Goal: Information Seeking & Learning: Learn about a topic

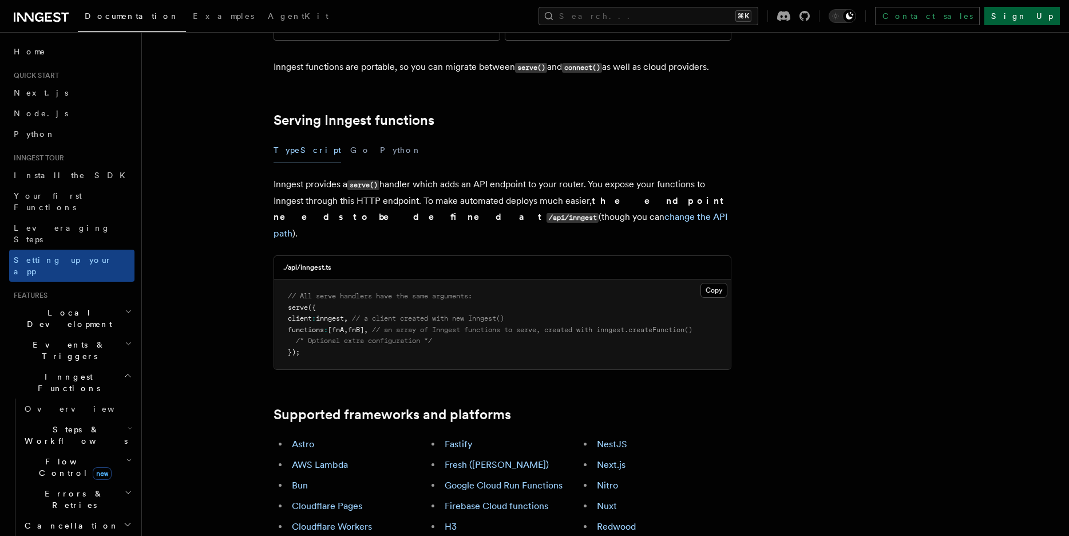
click at [1048, 17] on link "Sign Up" at bounding box center [1023, 16] width 76 height 18
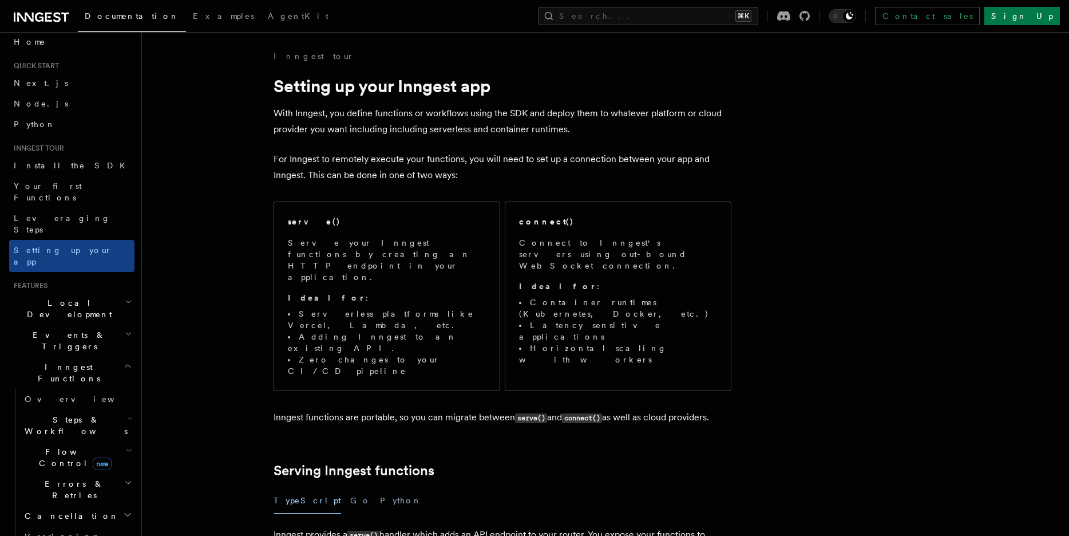
scroll to position [11, 0]
click at [88, 238] on link "Setting up your app" at bounding box center [71, 254] width 125 height 32
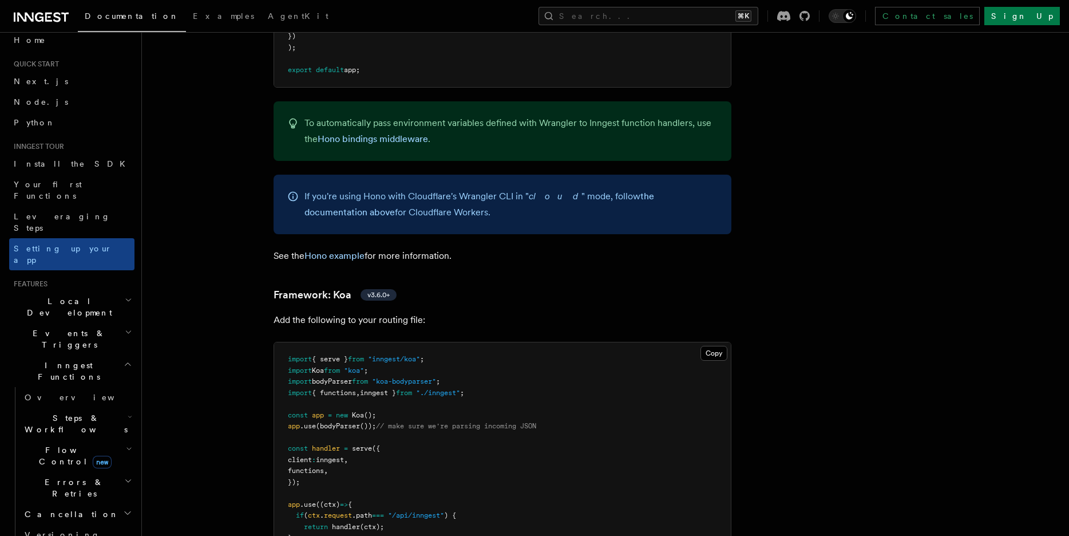
scroll to position [6045, 0]
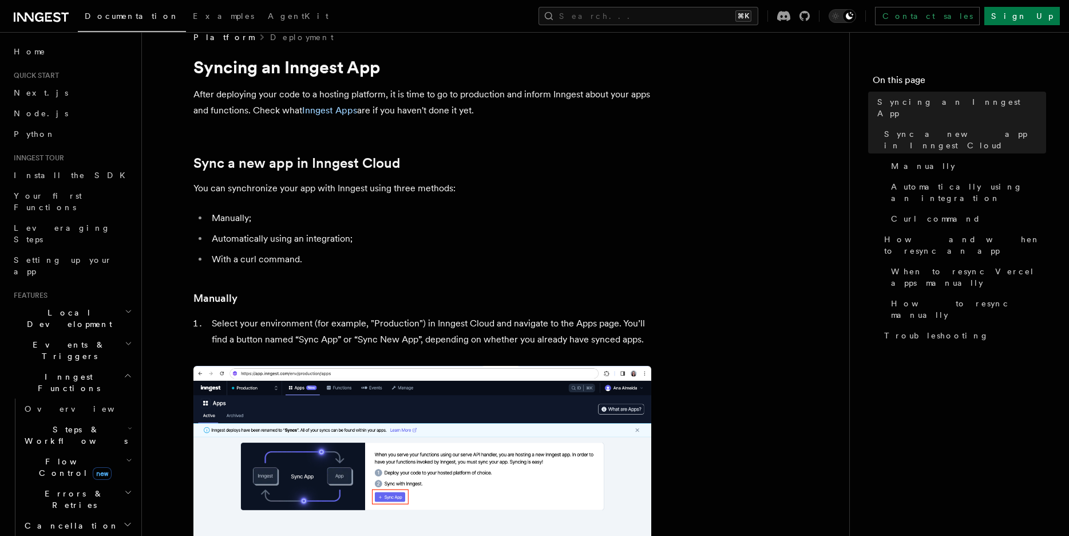
scroll to position [22, 0]
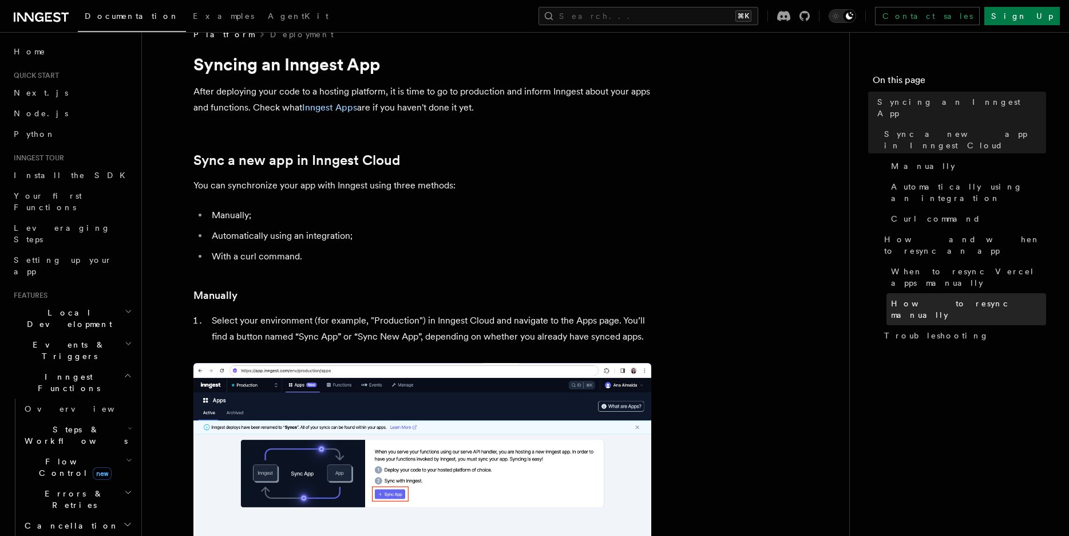
click at [936, 298] on span "How to resync manually" at bounding box center [968, 309] width 155 height 23
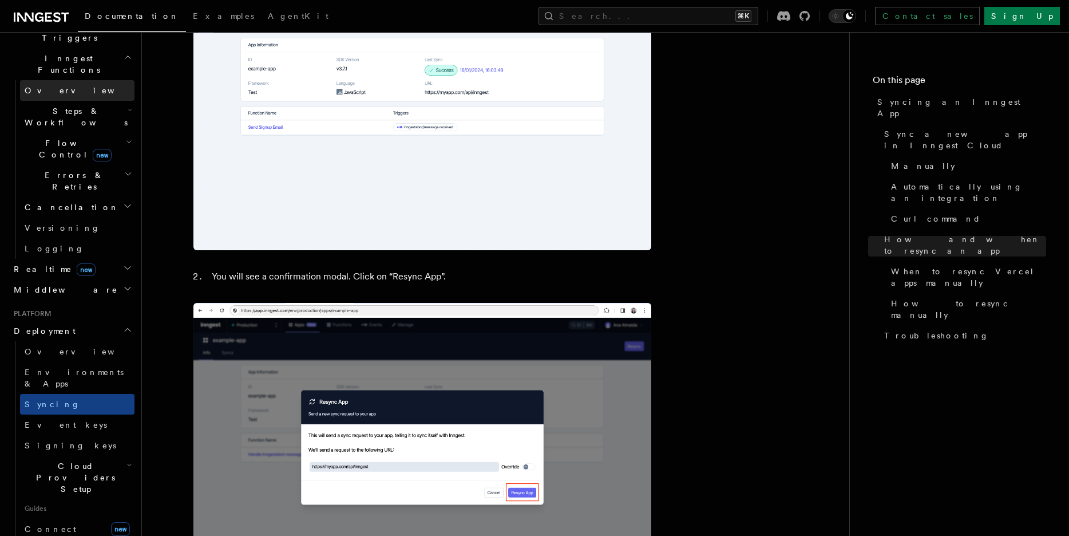
scroll to position [319, 0]
click at [88, 460] on span "Cloud Providers Setup" at bounding box center [73, 477] width 106 height 34
click at [85, 499] on link "Cloudflare Pages" at bounding box center [83, 515] width 104 height 32
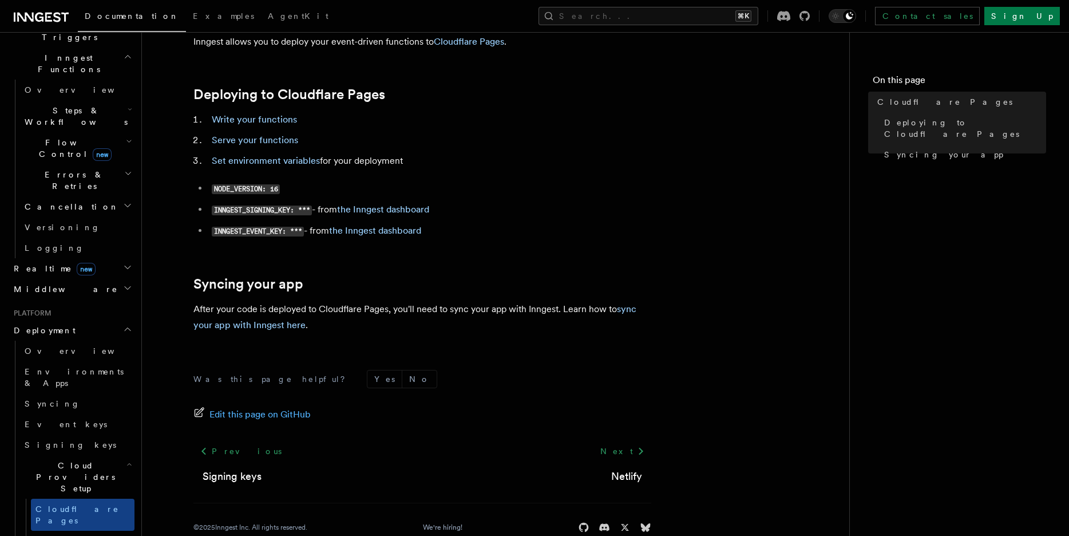
scroll to position [79, 0]
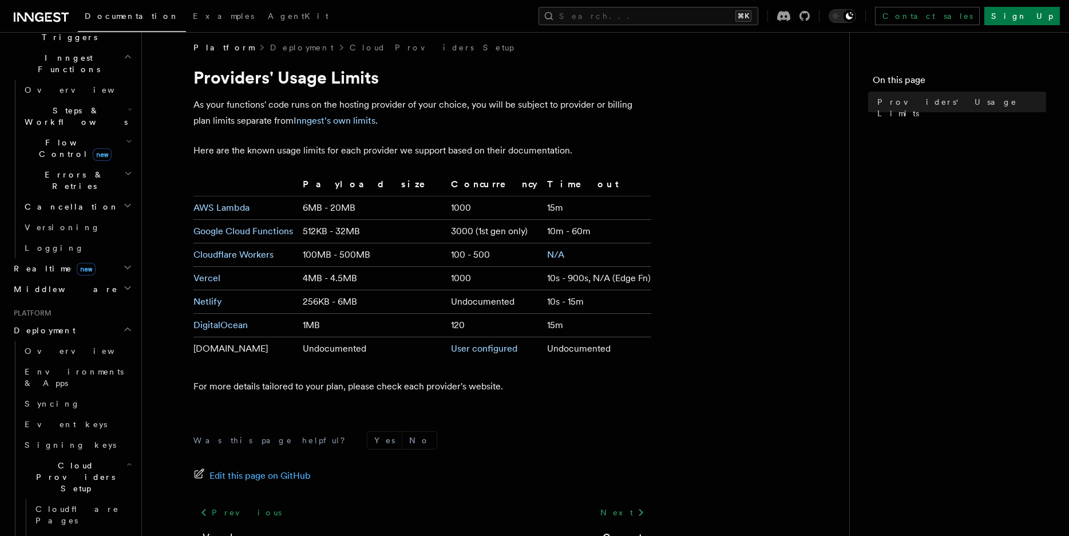
scroll to position [9, 0]
drag, startPoint x: 290, startPoint y: 256, endPoint x: 499, endPoint y: 250, distance: 209.6
click at [499, 250] on tr "Cloudflare Workers 100MB - 500MB 100 - 500 N/A" at bounding box center [422, 254] width 458 height 23
click at [499, 250] on td "100 - 500" at bounding box center [494, 254] width 96 height 23
click at [454, 255] on td "100 - 500" at bounding box center [494, 254] width 96 height 23
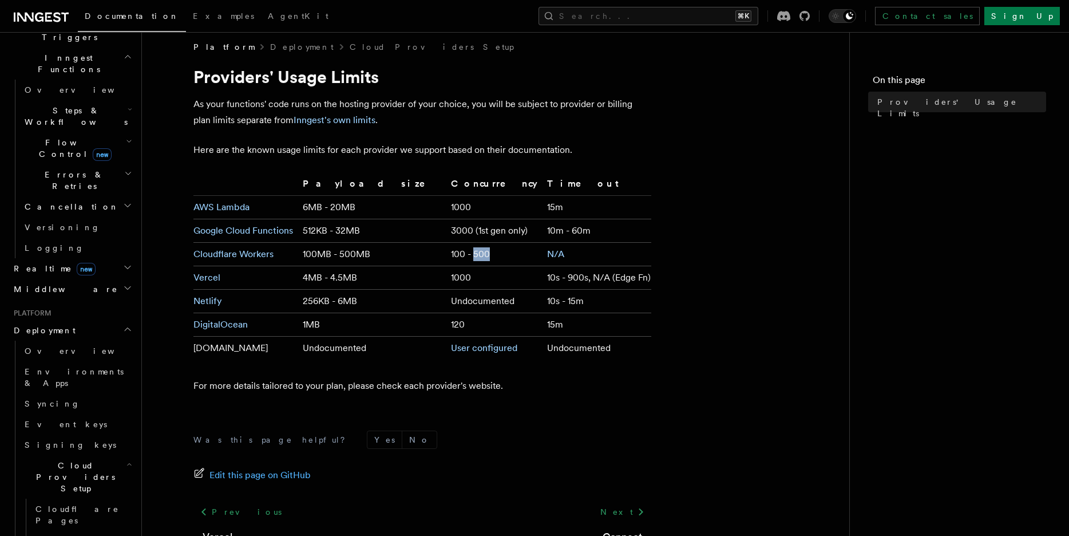
click at [454, 255] on td "100 - 500" at bounding box center [494, 254] width 96 height 23
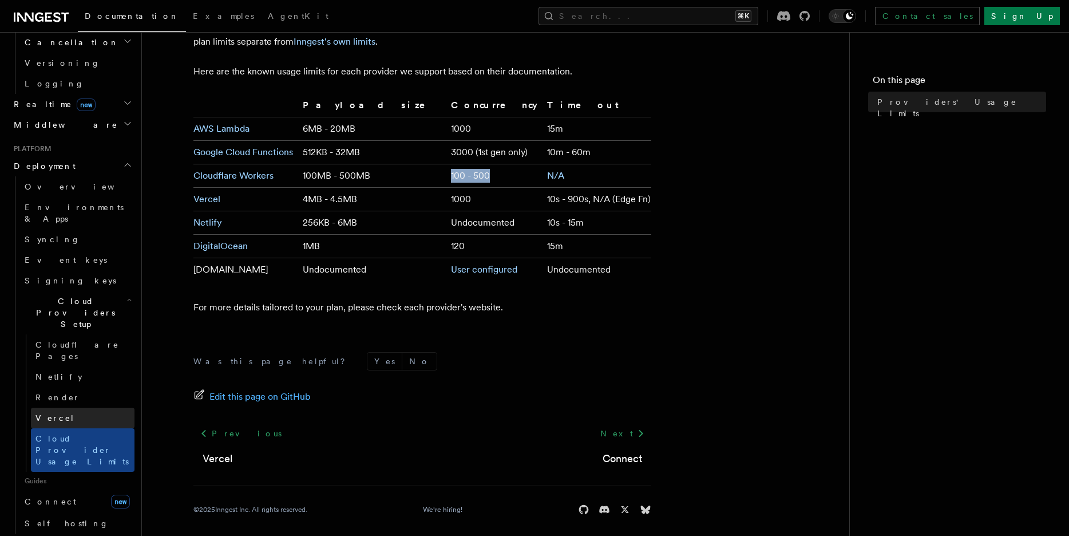
scroll to position [488, 0]
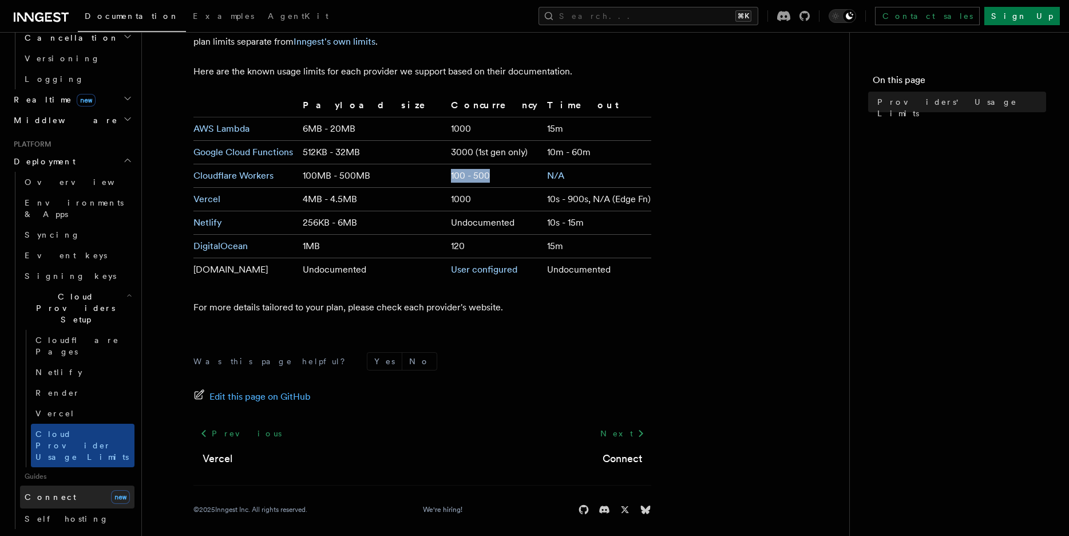
click at [64, 485] on link "Connect new" at bounding box center [77, 496] width 114 height 23
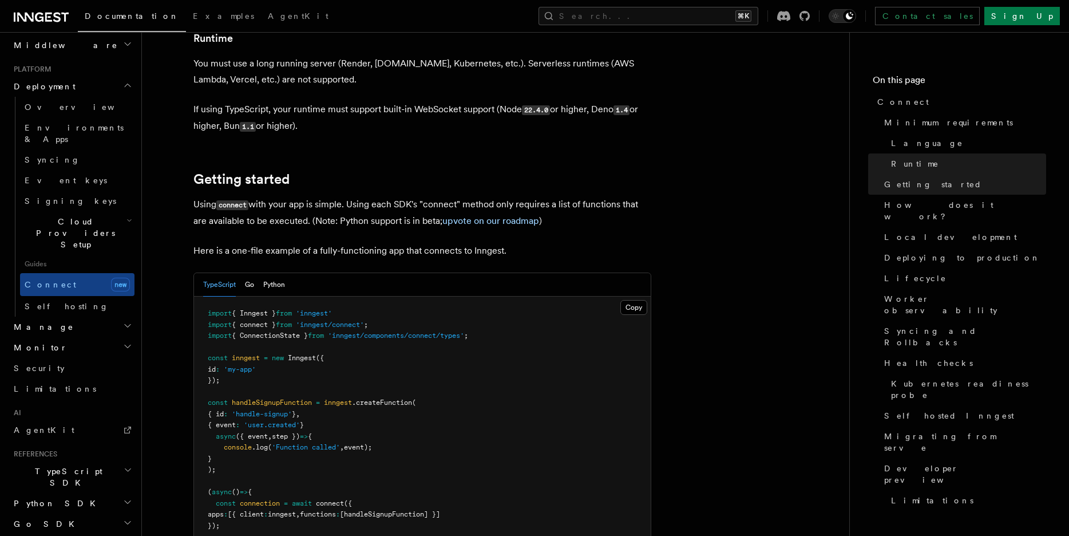
scroll to position [566, 0]
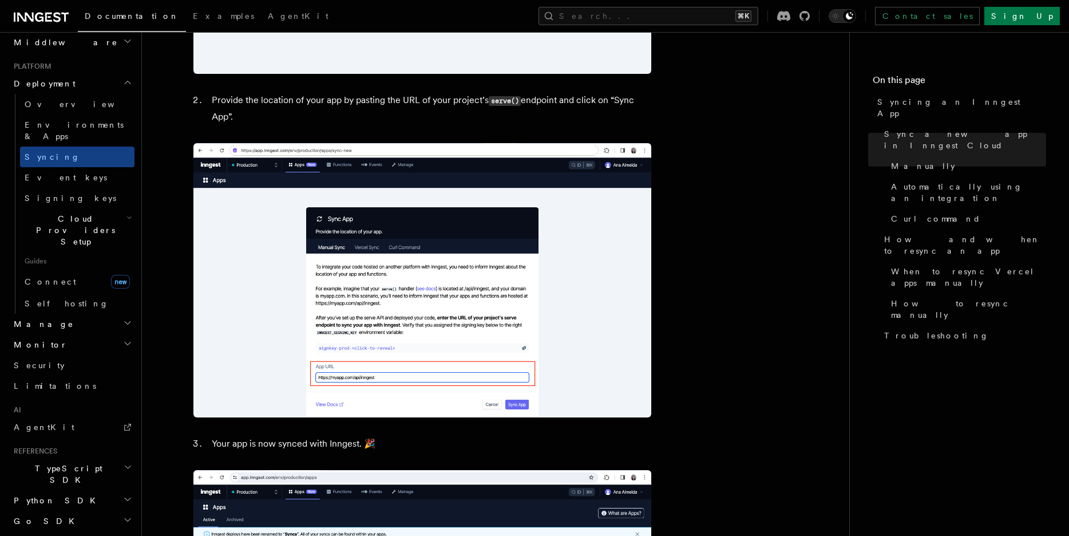
scroll to position [604, 0]
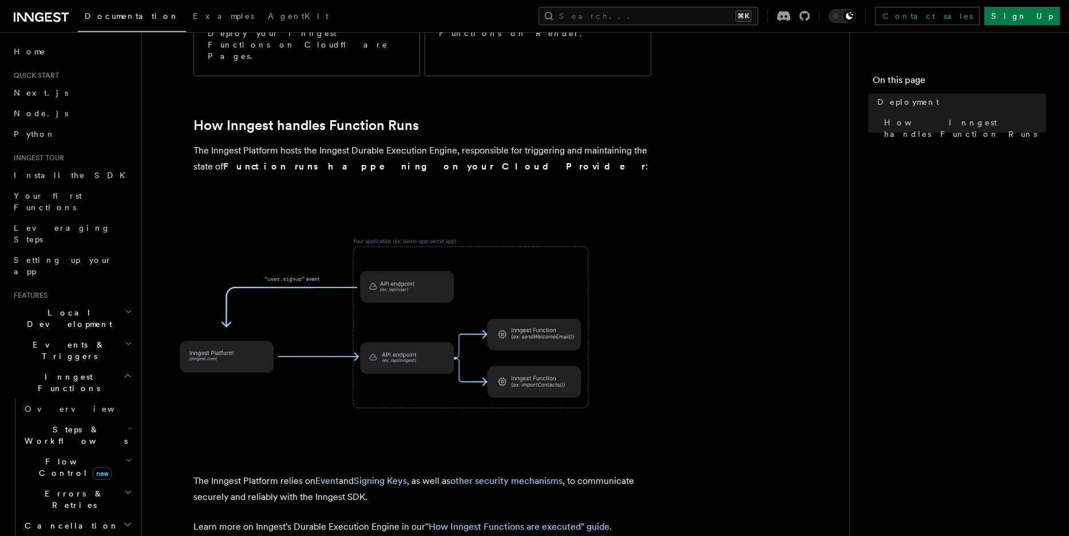
scroll to position [441, 0]
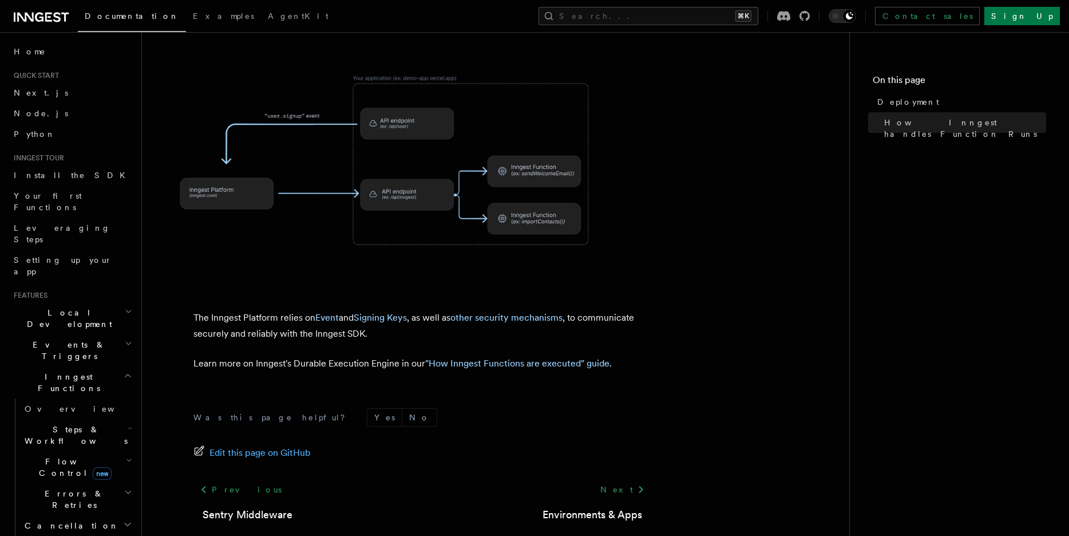
click at [610, 465] on footer "Was this page helpful? Yes No Edit this page on GitHub Previous Sentry Middlewa…" at bounding box center [422, 489] width 458 height 163
click at [579, 479] on div "Next Environments & Apps" at bounding box center [593, 501] width 118 height 44
click at [583, 507] on link "Environments & Apps" at bounding box center [593, 515] width 100 height 16
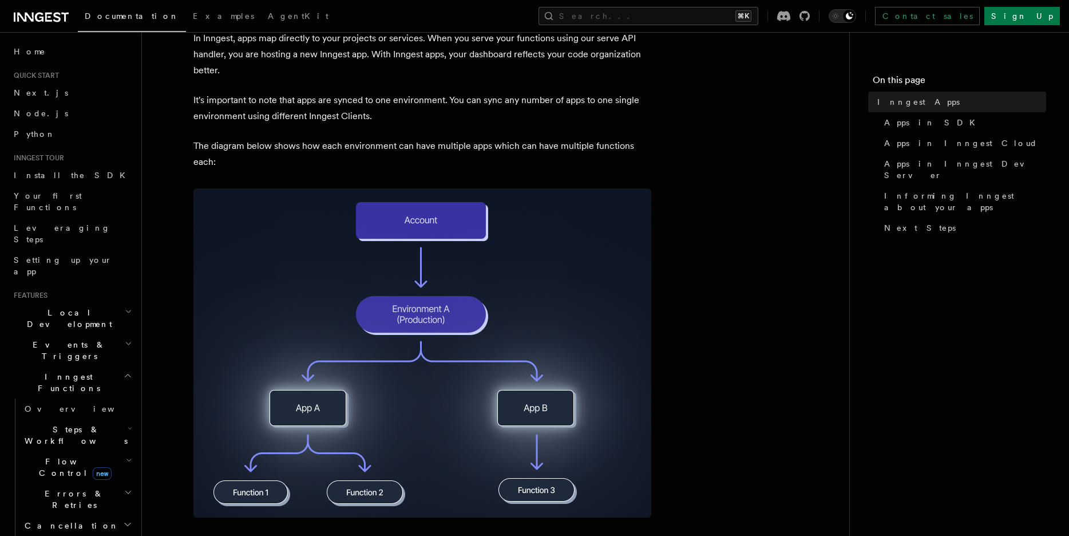
scroll to position [84, 0]
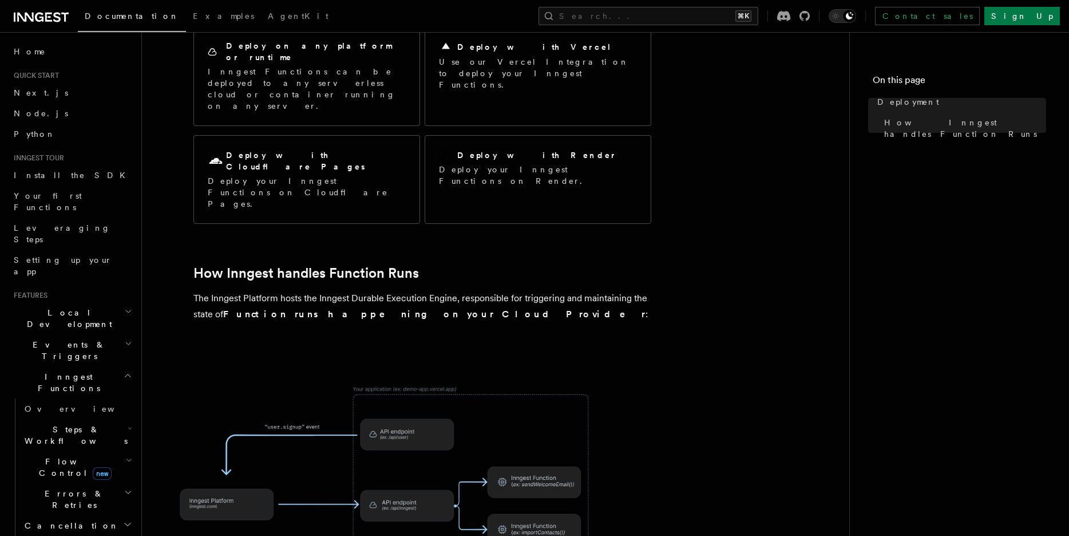
scroll to position [86, 0]
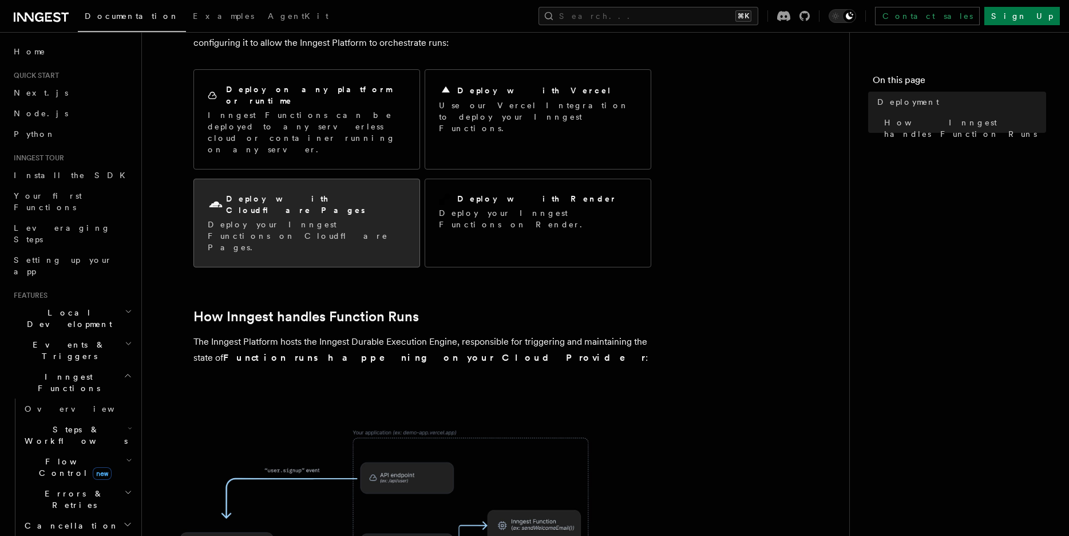
click at [272, 193] on h2 "Deploy with Cloudflare Pages" at bounding box center [316, 204] width 180 height 23
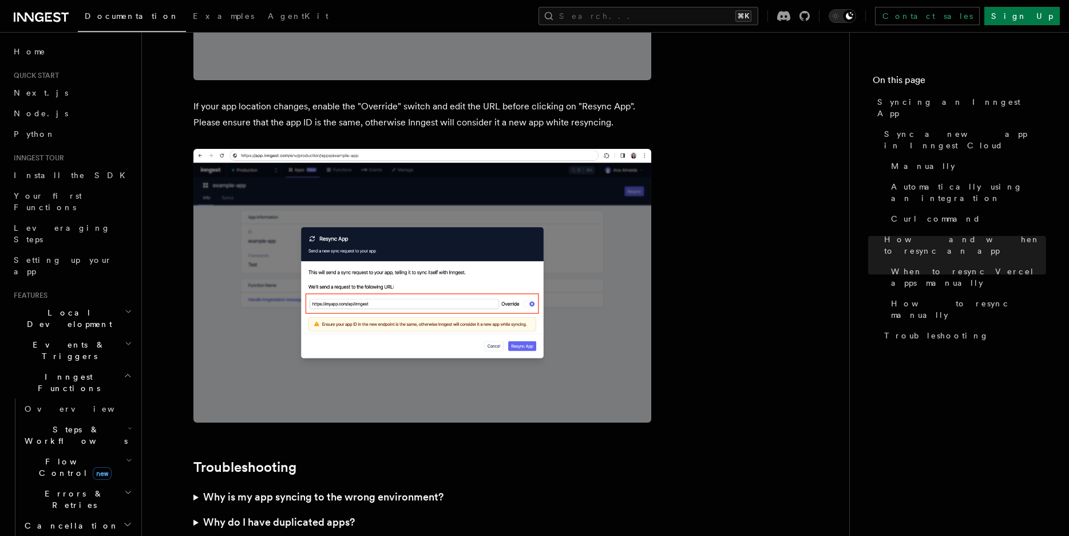
scroll to position [3048, 0]
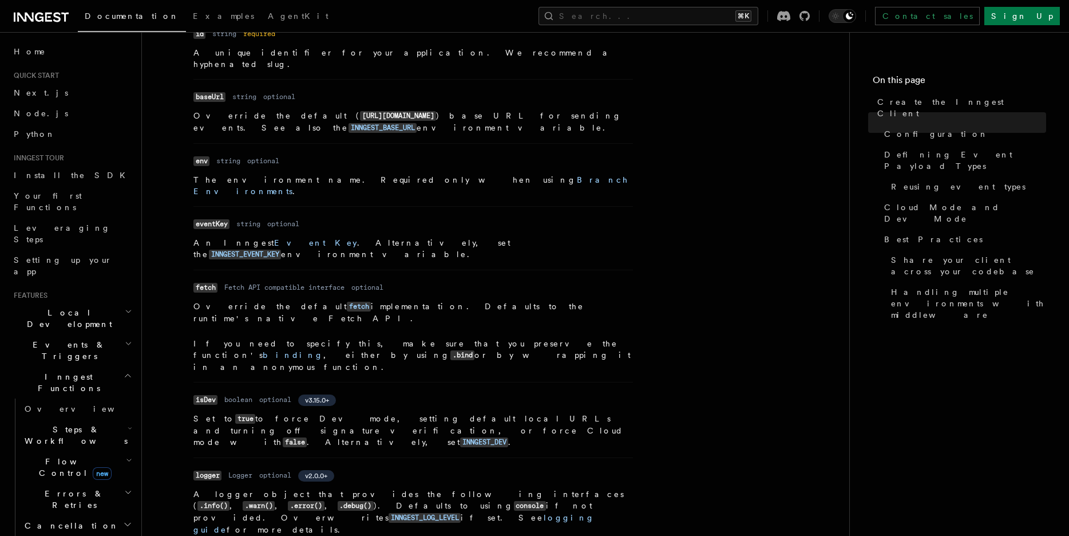
scroll to position [321, 0]
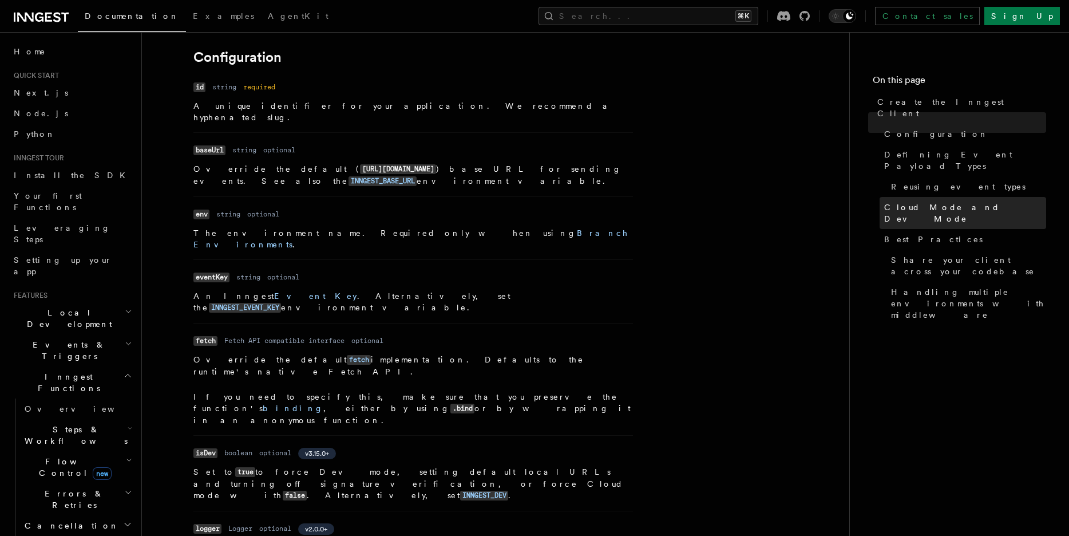
click at [954, 201] on span "Cloud Mode and Dev Mode" at bounding box center [965, 212] width 162 height 23
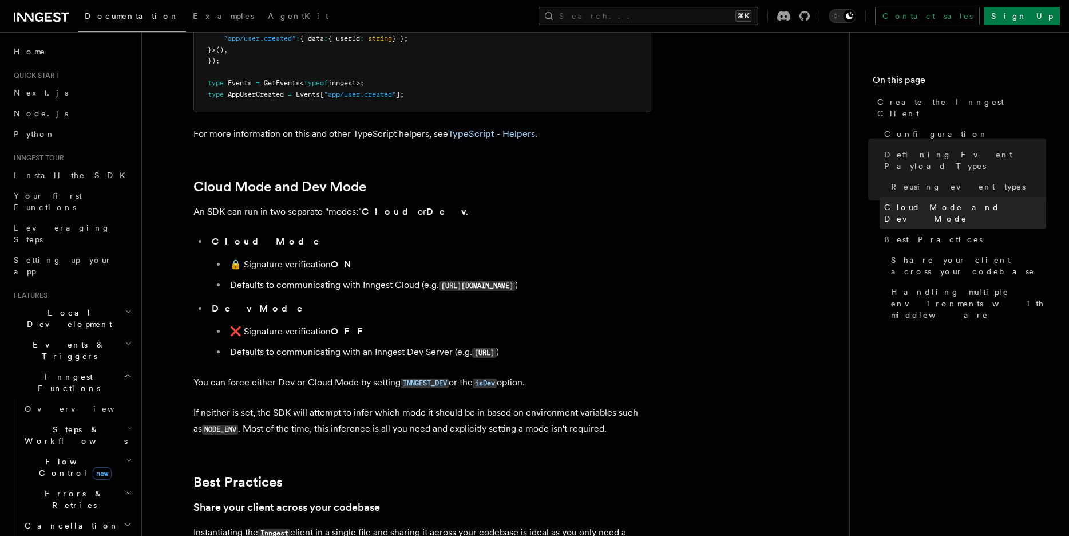
scroll to position [1863, 0]
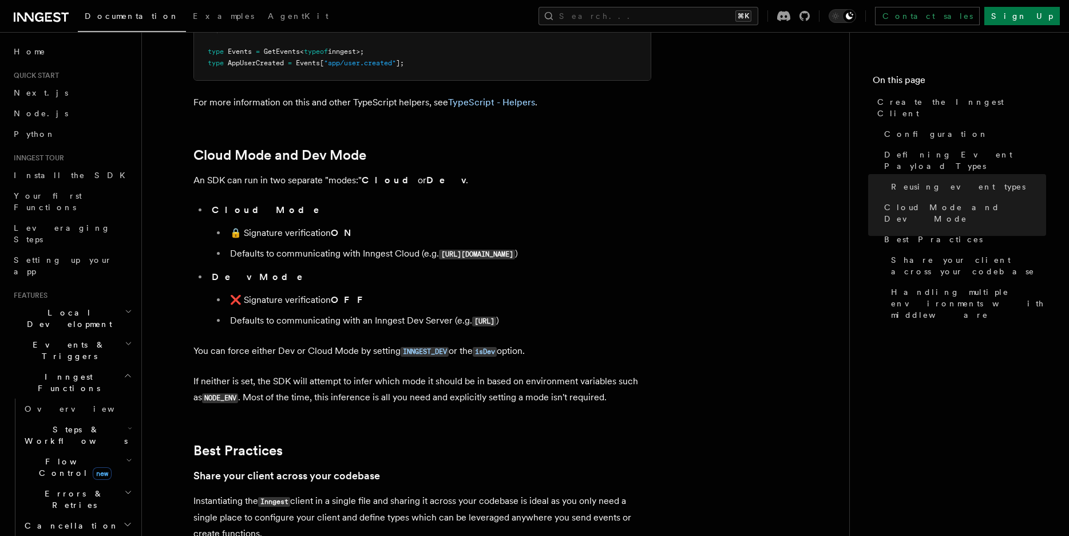
click at [288, 225] on li "🔒 Signature verification ON" at bounding box center [439, 233] width 425 height 16
click at [303, 246] on li "Defaults to communicating with Inngest Cloud (e.g. [URL][DOMAIN_NAME] )" at bounding box center [439, 254] width 425 height 17
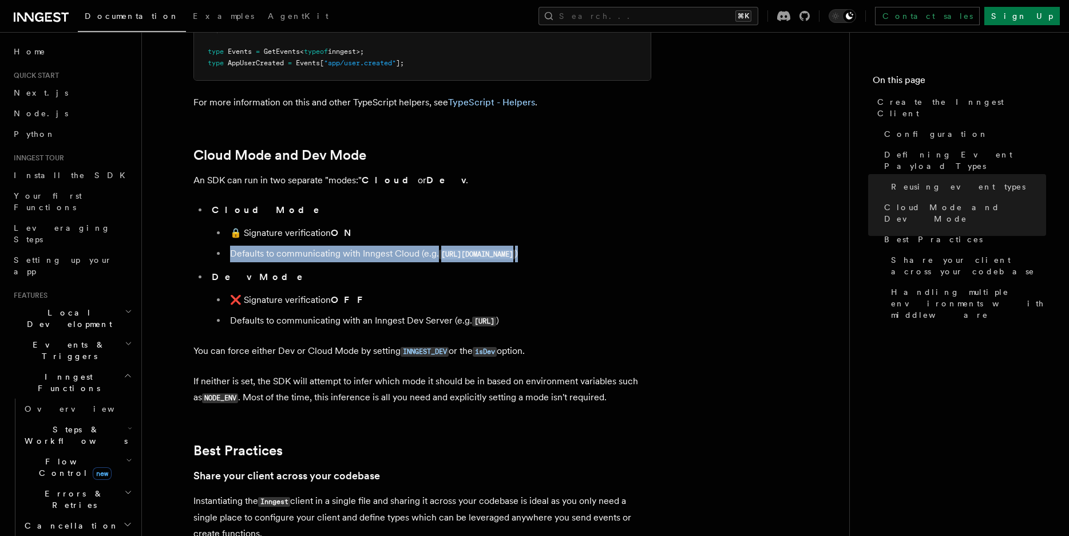
click at [303, 246] on li "Defaults to communicating with Inngest Cloud (e.g. [URL][DOMAIN_NAME] )" at bounding box center [439, 254] width 425 height 17
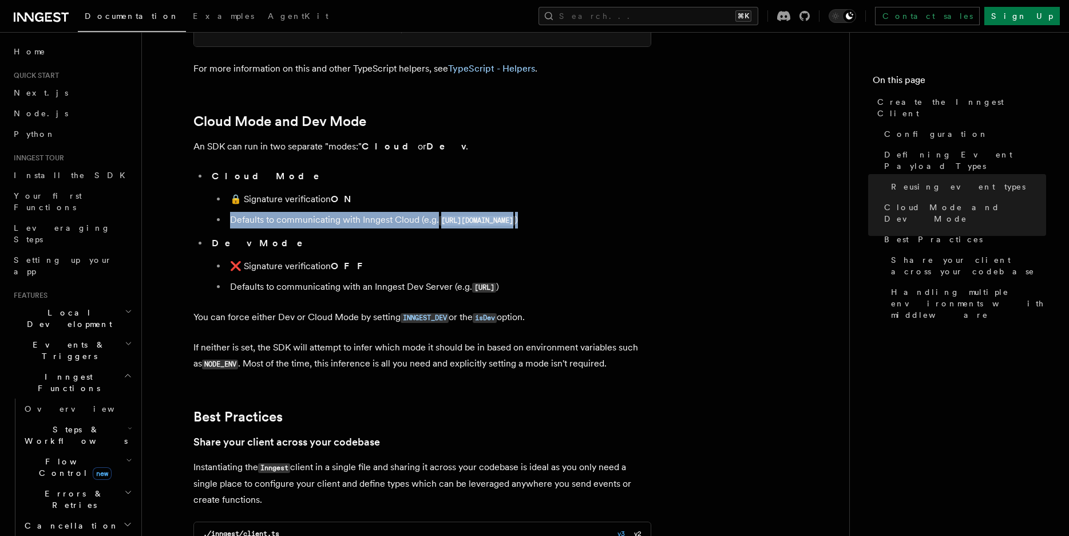
scroll to position [1899, 0]
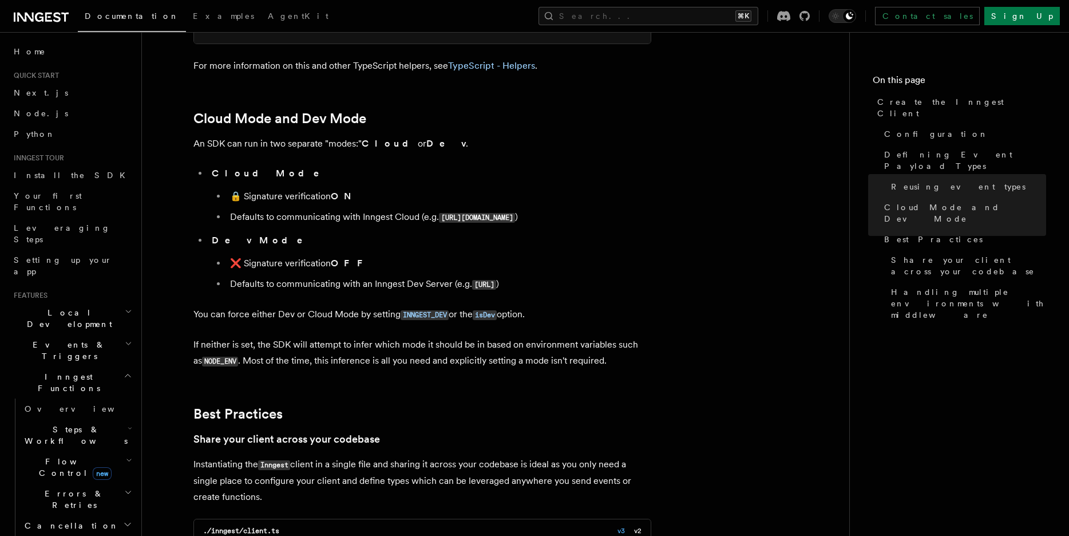
click at [227, 337] on p "If neither is set, the SDK will attempt to infer which mode it should be in bas…" at bounding box center [422, 353] width 458 height 33
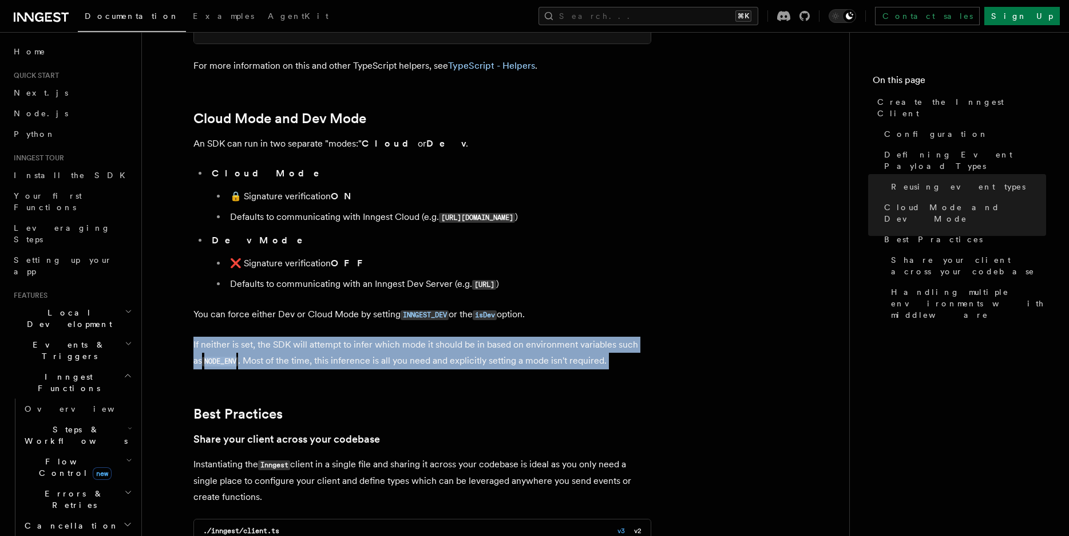
click at [227, 337] on p "If neither is set, the SDK will attempt to infer which mode it should be in bas…" at bounding box center [422, 353] width 458 height 33
click at [315, 337] on p "If neither is set, the SDK will attempt to infer which mode it should be in bas…" at bounding box center [422, 353] width 458 height 33
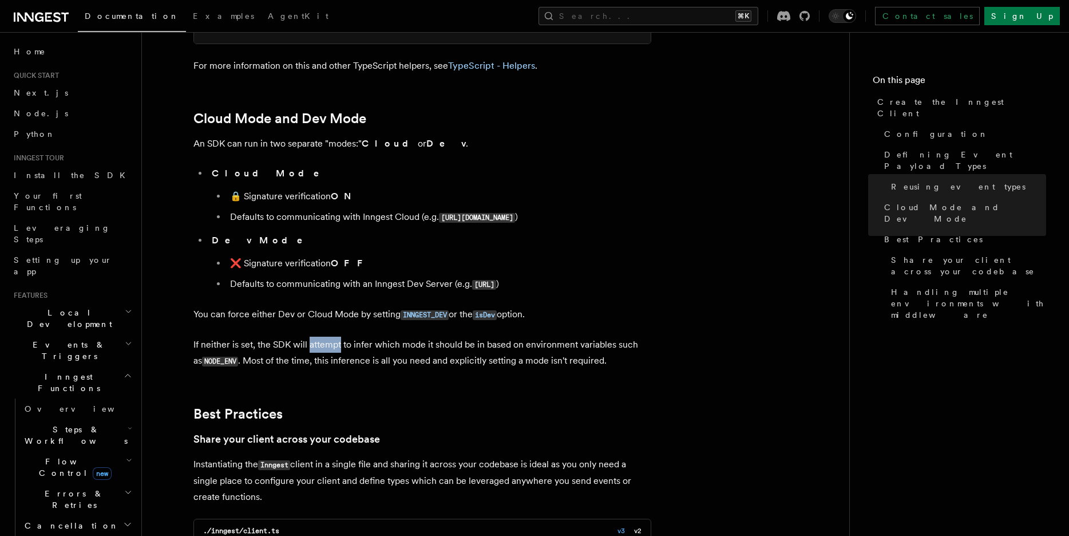
click at [315, 337] on p "If neither is set, the SDK will attempt to infer which mode it should be in bas…" at bounding box center [422, 353] width 458 height 33
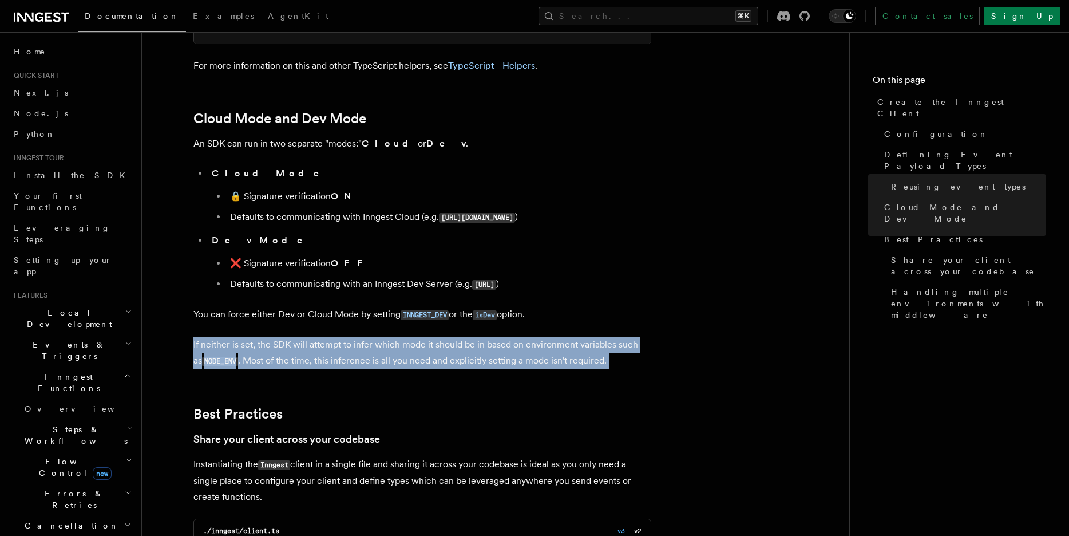
click at [315, 337] on p "If neither is set, the SDK will attempt to infer which mode it should be in bas…" at bounding box center [422, 353] width 458 height 33
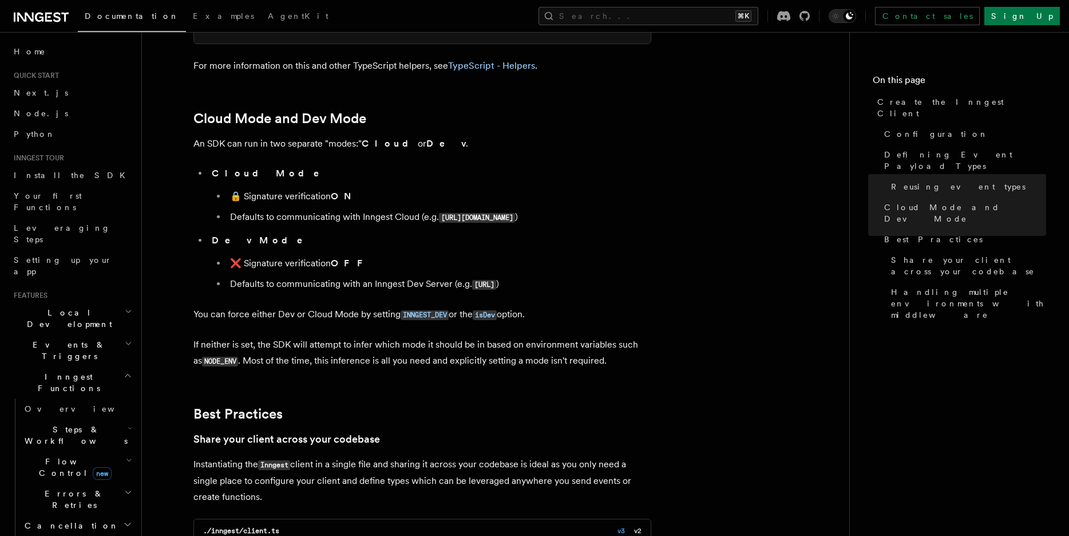
click at [303, 306] on p "You can force either Dev or Cloud Mode by setting INNGEST_DEV or the isDev opti…" at bounding box center [422, 314] width 458 height 17
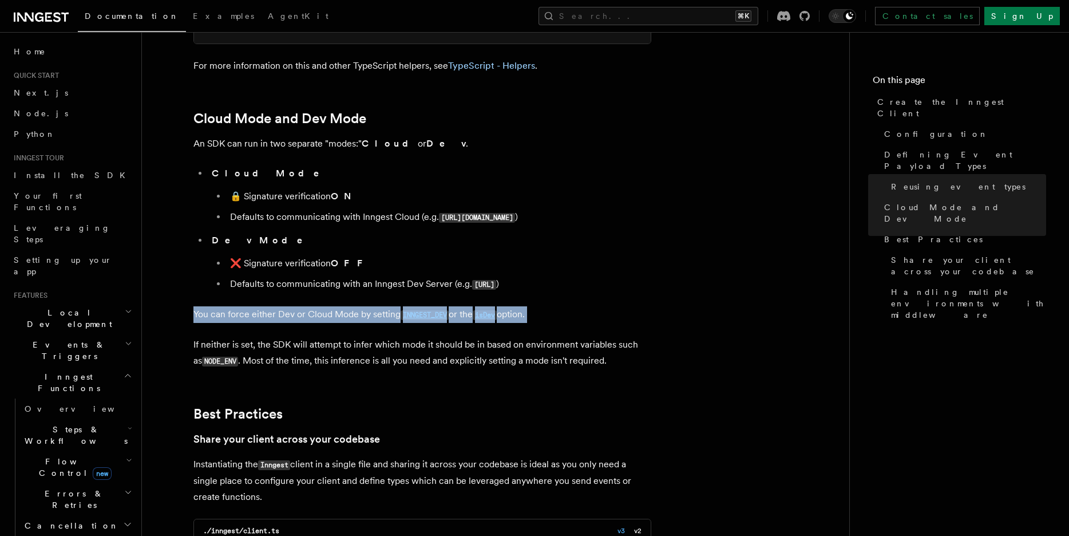
click at [303, 306] on p "You can force either Dev or Cloud Mode by setting INNGEST_DEV or the isDev opti…" at bounding box center [422, 314] width 458 height 17
click at [408, 310] on code "INNGEST_DEV" at bounding box center [425, 315] width 48 height 10
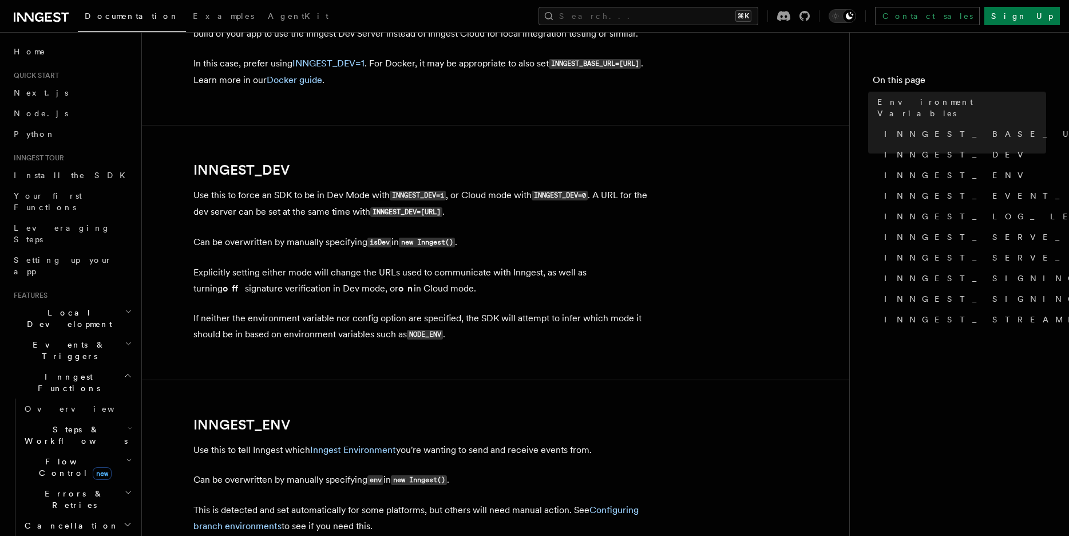
scroll to position [752, 0]
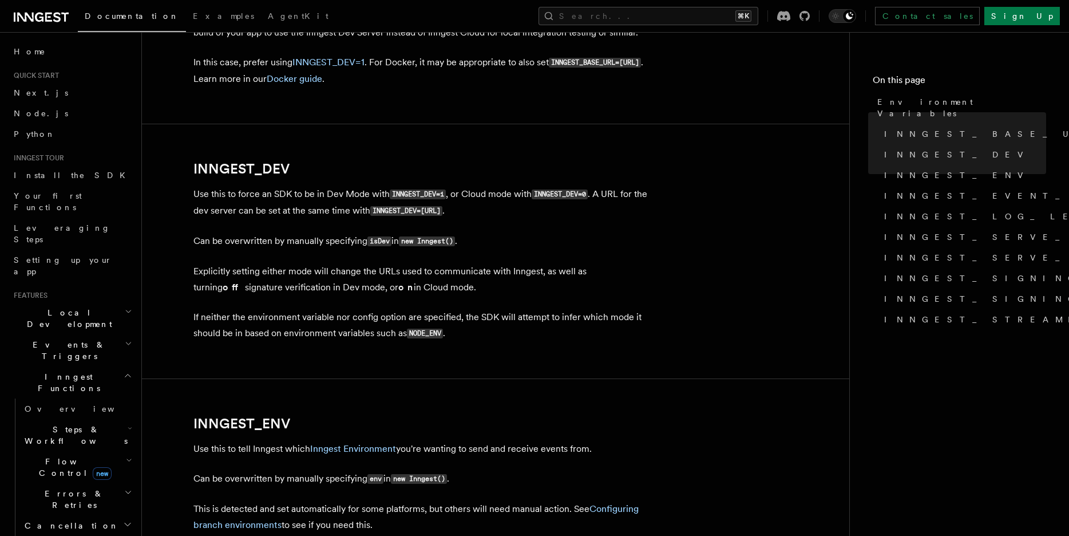
click at [349, 240] on p "Can be overwritten by manually specifying isDev in new Inngest() ." at bounding box center [422, 241] width 458 height 17
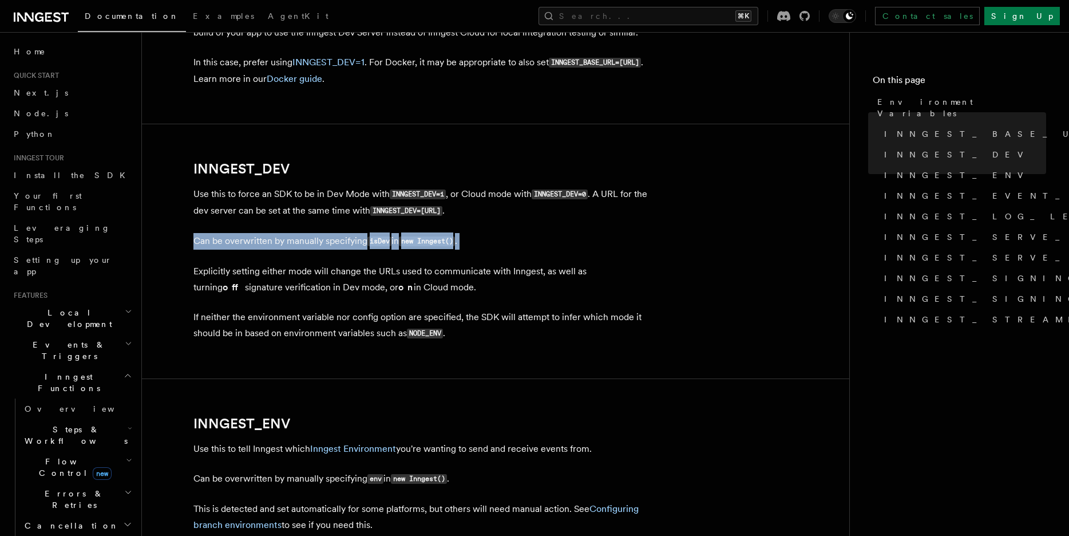
click at [349, 240] on p "Can be overwritten by manually specifying isDev in new Inngest() ." at bounding box center [422, 241] width 458 height 17
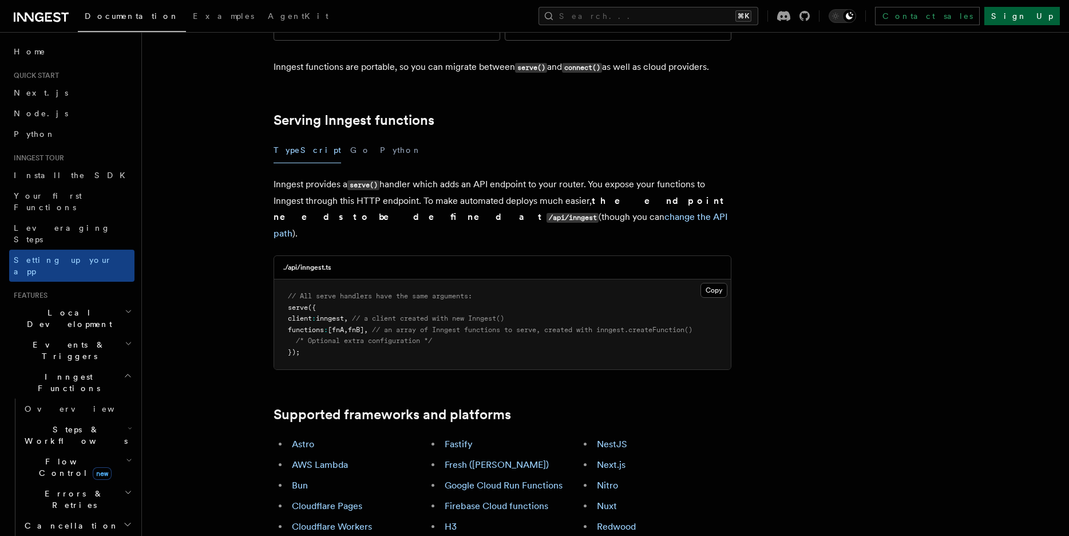
click at [1036, 14] on link "Sign Up" at bounding box center [1023, 16] width 76 height 18
